Goal: Find specific page/section

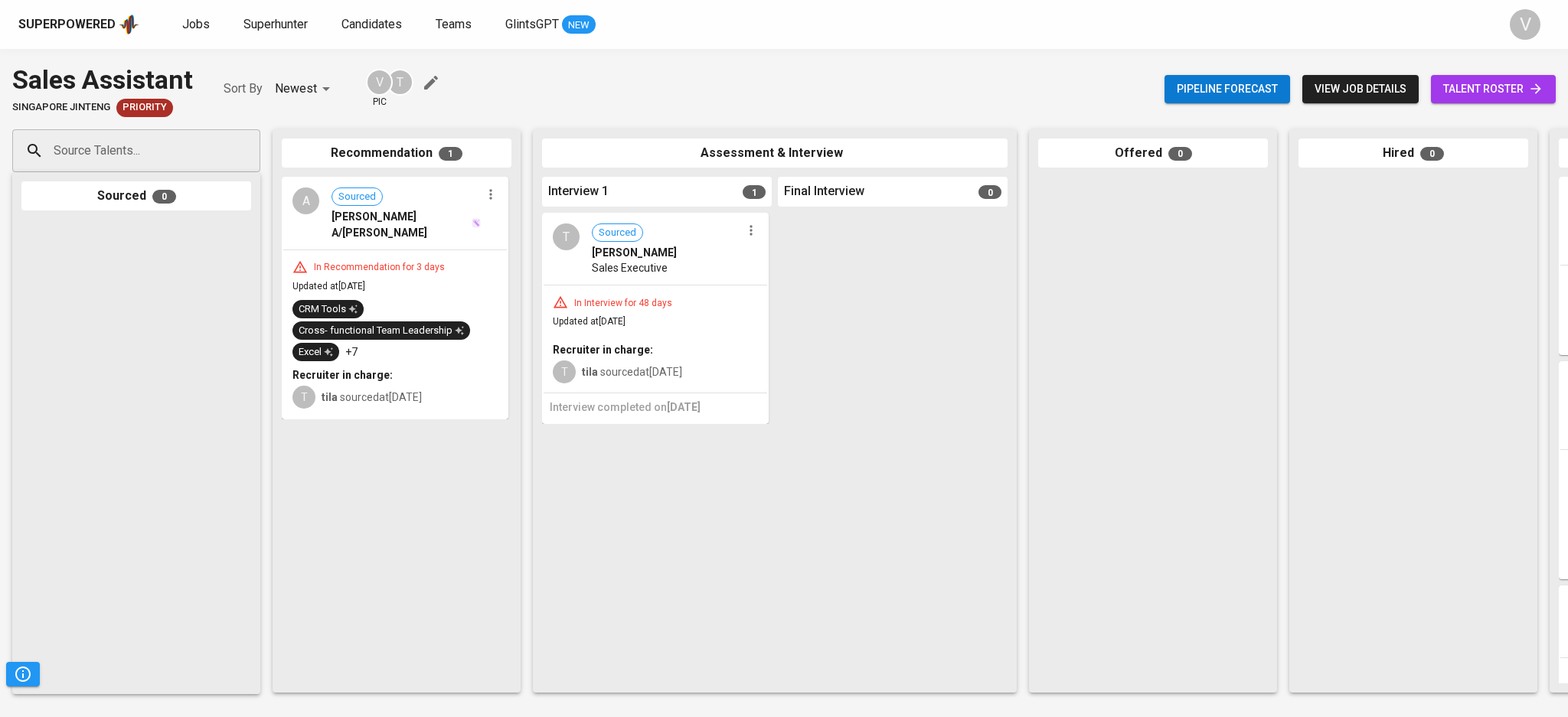
click at [936, 530] on div at bounding box center [892, 447] width 230 height 471
